Goal: Find specific page/section: Find specific page/section

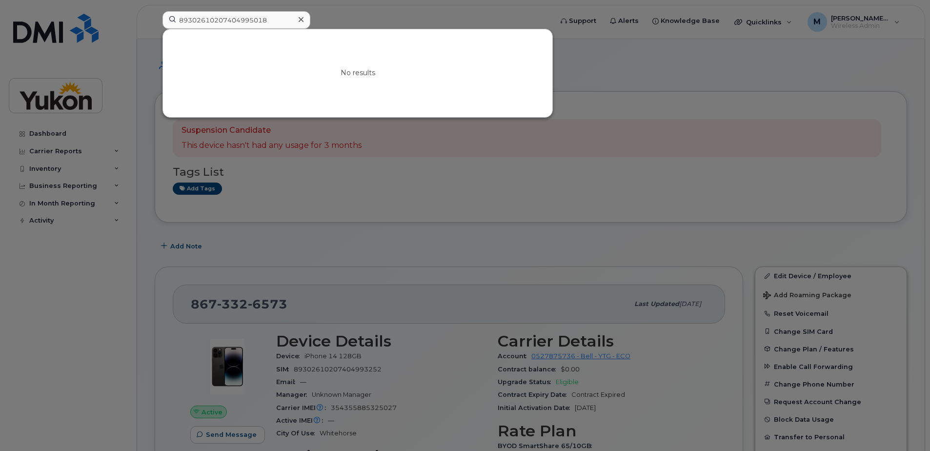
scroll to position [108, 0]
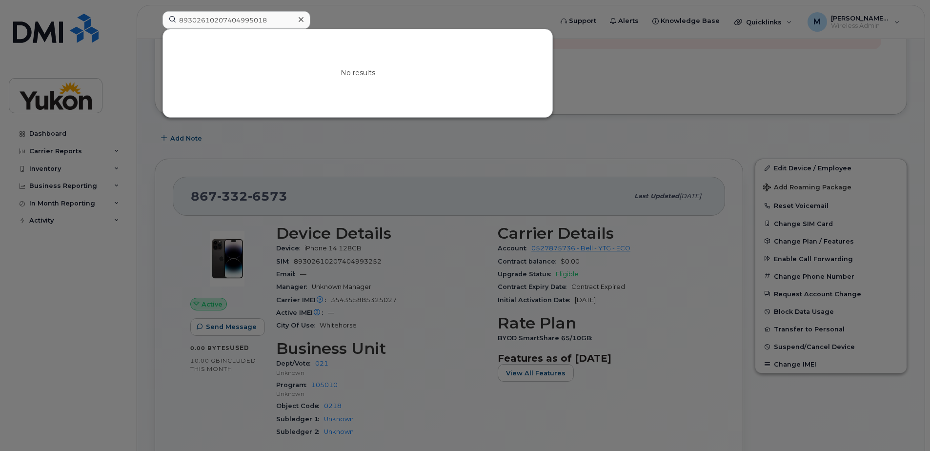
click at [639, 67] on div at bounding box center [465, 225] width 930 height 451
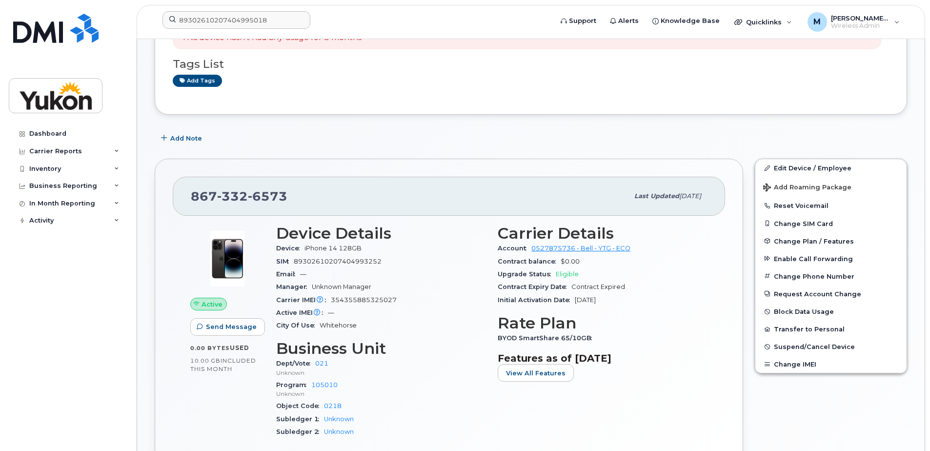
click at [362, 299] on span "354355885325027" at bounding box center [364, 299] width 66 height 7
click at [361, 299] on span "354355885325027" at bounding box center [364, 299] width 66 height 7
copy span "354355885325027"
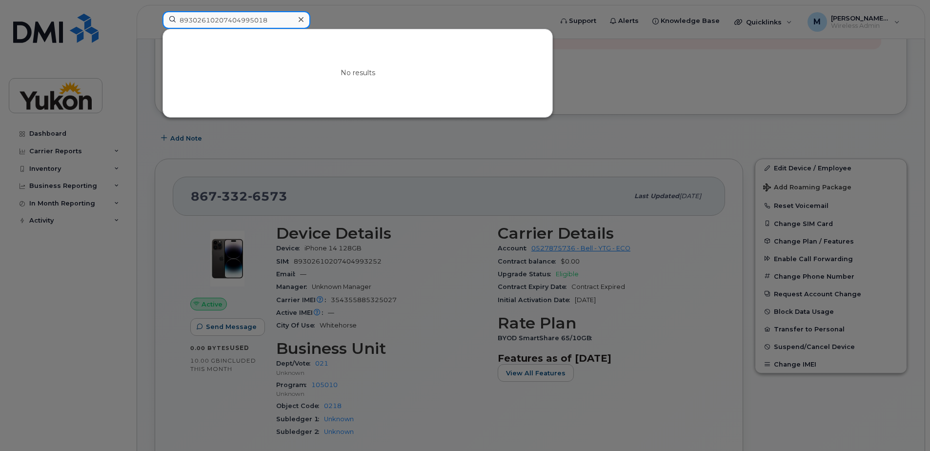
drag, startPoint x: 288, startPoint y: 19, endPoint x: 83, endPoint y: 26, distance: 205.6
click at [155, 26] on div "89302610207404995018 No results" at bounding box center [354, 21] width 399 height 21
type input "Chandelle"
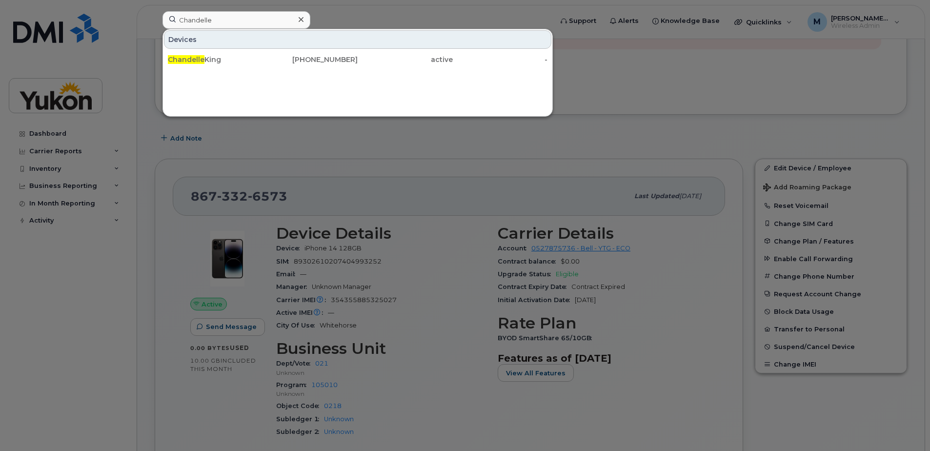
click at [206, 55] on div "Chandelle King" at bounding box center [215, 60] width 95 height 18
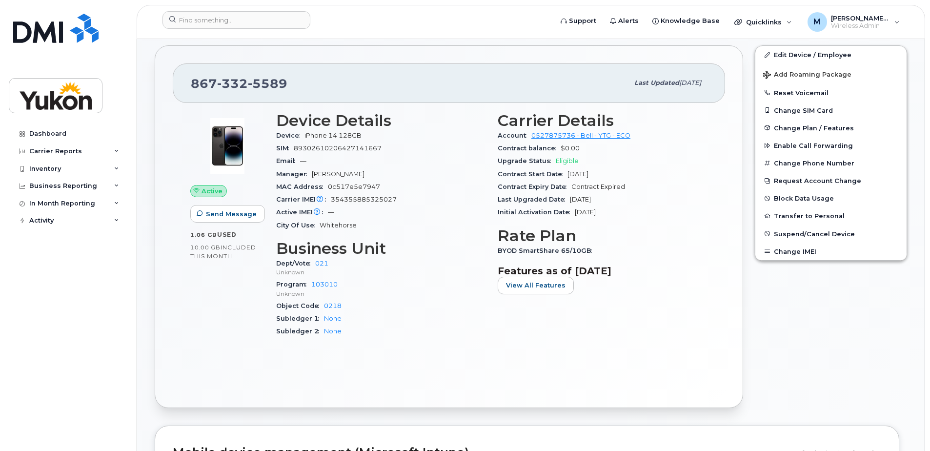
scroll to position [53, 0]
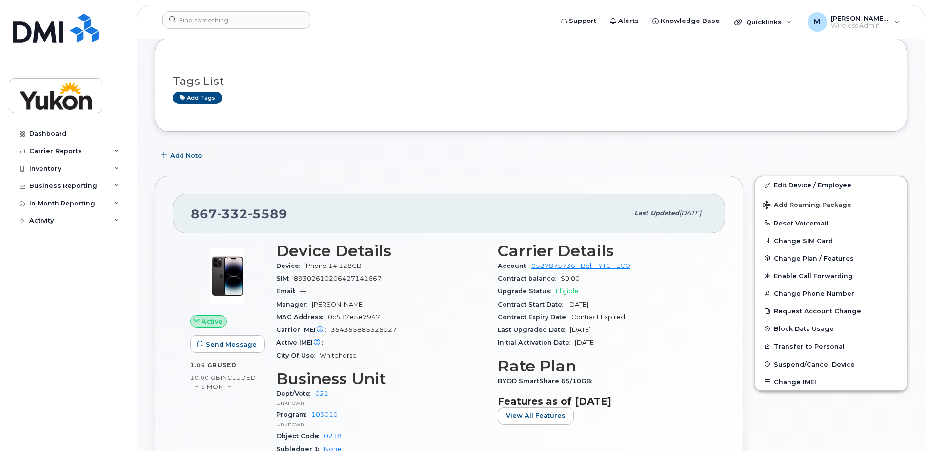
click at [341, 281] on span "89302610206427141667" at bounding box center [338, 278] width 88 height 7
click at [340, 281] on span "89302610206427141667" at bounding box center [338, 278] width 88 height 7
copy span "89302610206427141667"
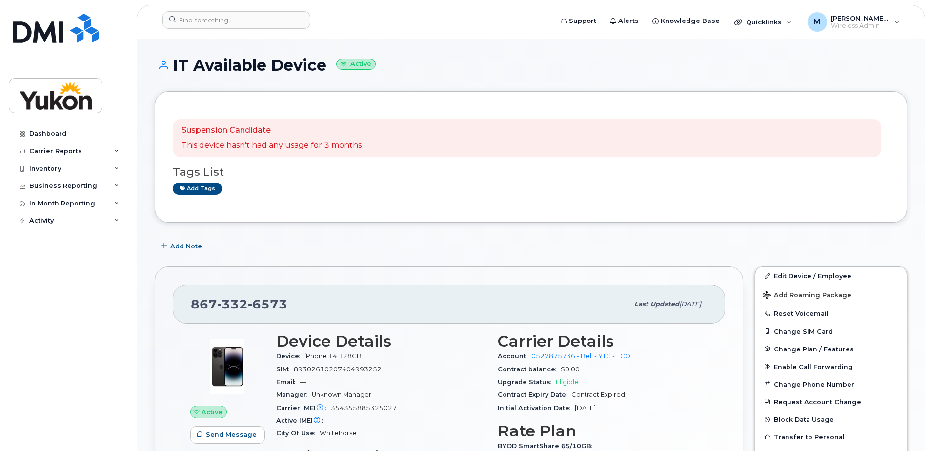
click at [358, 245] on div "Add Note" at bounding box center [531, 246] width 752 height 18
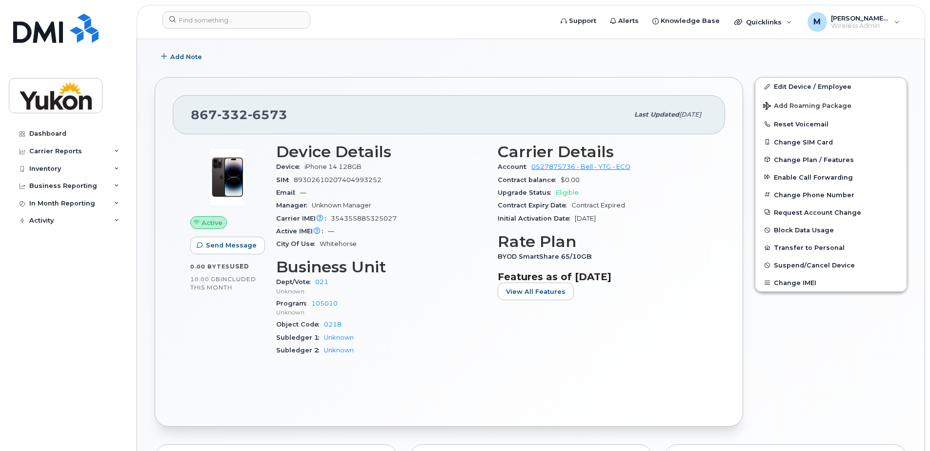
scroll to position [195, 0]
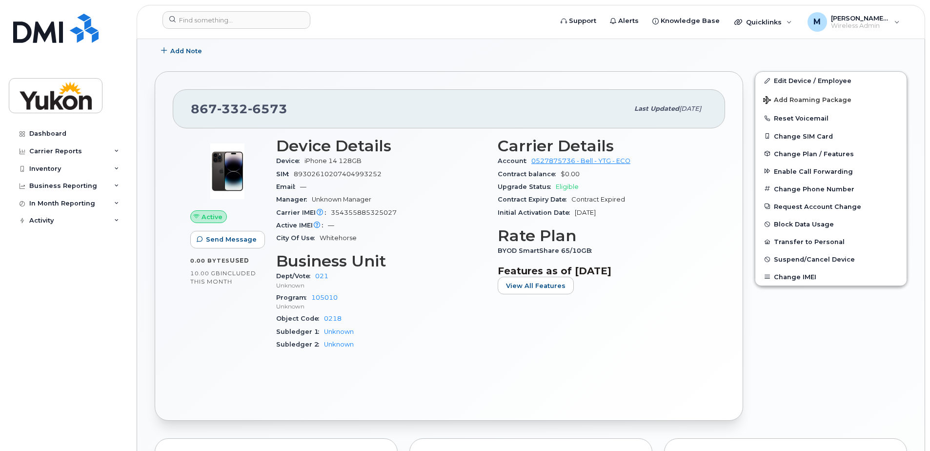
click at [354, 211] on span "354355885325027" at bounding box center [364, 212] width 66 height 7
copy span "354355885325027"
click at [330, 177] on span "89302610207404993252" at bounding box center [338, 173] width 88 height 7
click at [332, 175] on span "89302610207404993252" at bounding box center [338, 173] width 88 height 7
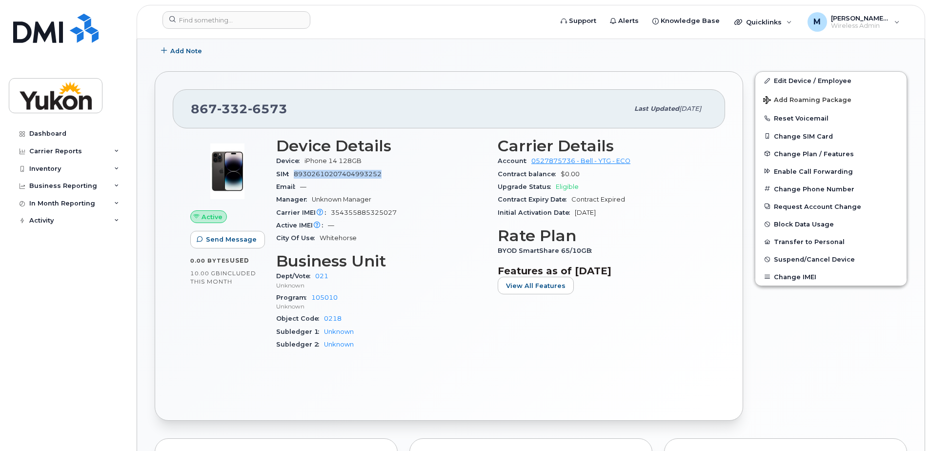
click at [332, 175] on span "89302610207404993252" at bounding box center [338, 173] width 88 height 7
copy span "89302610207404993252"
click at [43, 31] on img at bounding box center [55, 28] width 85 height 29
